Goal: Transaction & Acquisition: Download file/media

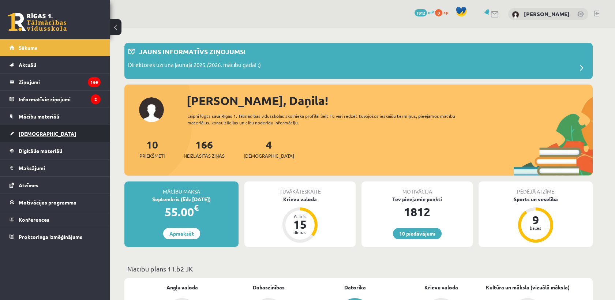
click at [35, 133] on span "[DEMOGRAPHIC_DATA]" at bounding box center [47, 133] width 57 height 7
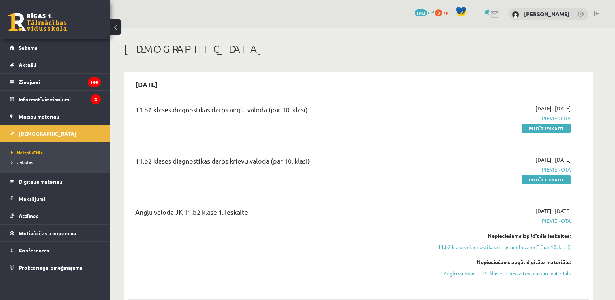
click at [41, 81] on legend "Ziņojumi 166" at bounding box center [60, 81] width 82 height 17
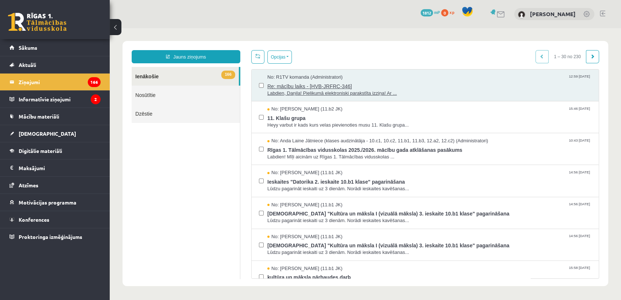
click at [345, 94] on span "Labdien, Daņila! Pielikumā elektroniski parakstīta izziņa! Ar ..." at bounding box center [429, 93] width 324 height 7
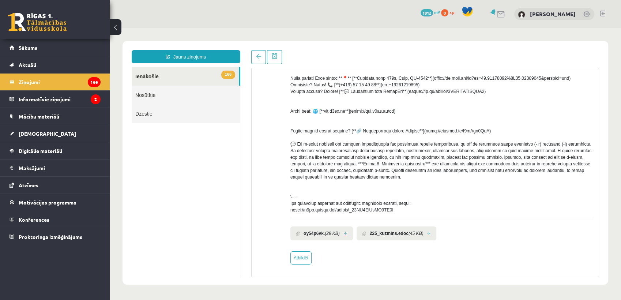
click at [427, 235] on link at bounding box center [429, 233] width 4 height 5
click at [424, 235] on li "225_kuzmins.edoc (45 KB)" at bounding box center [396, 233] width 80 height 14
click at [427, 235] on link at bounding box center [429, 233] width 4 height 5
